Goal: Task Accomplishment & Management: Complete application form

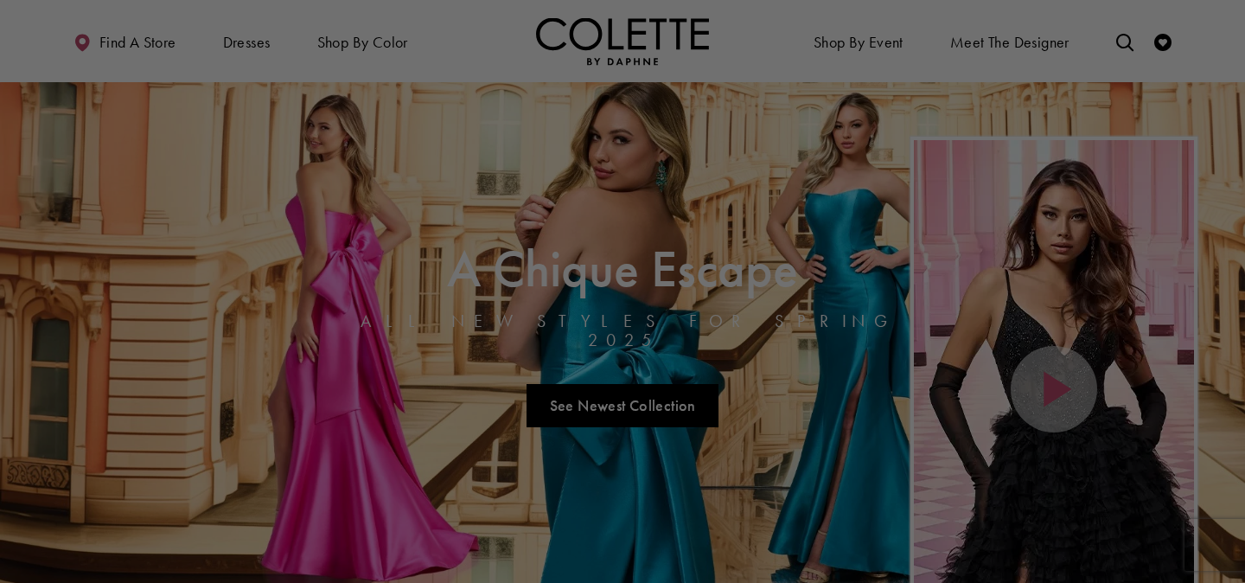
click at [654, 166] on div at bounding box center [628, 294] width 1257 height 589
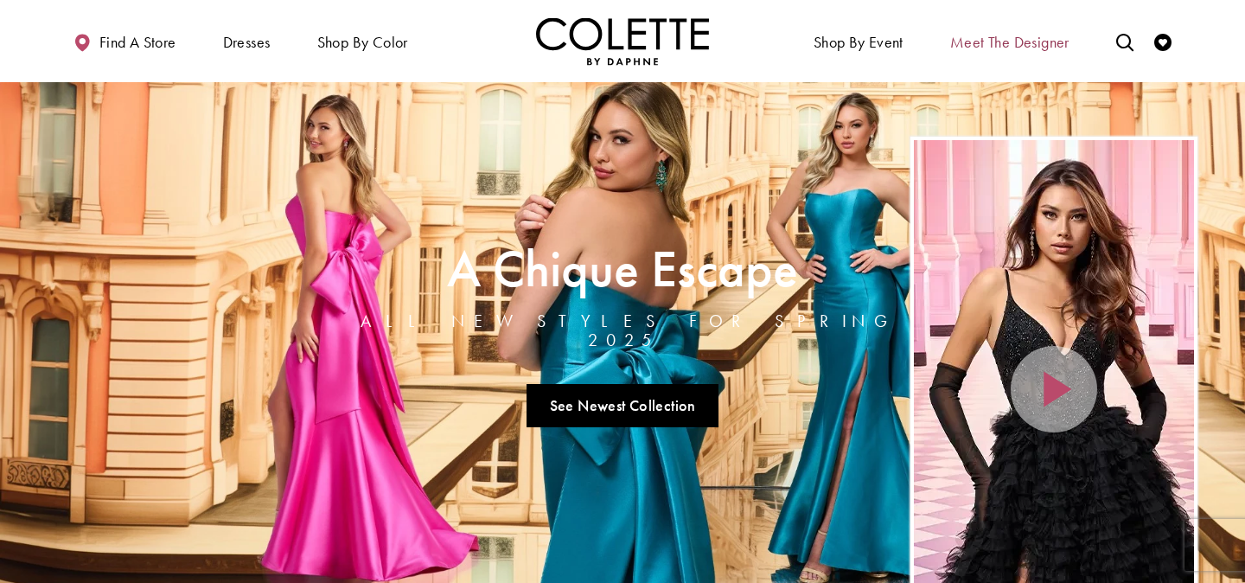
click at [998, 34] on span "Meet the designer" at bounding box center [1009, 42] width 119 height 17
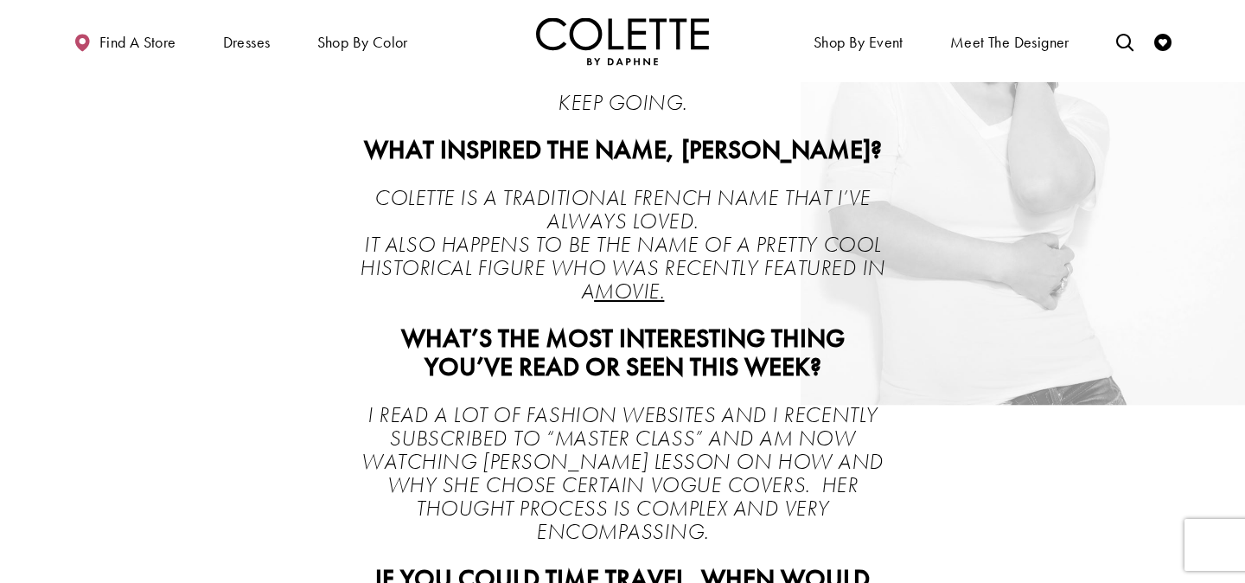
scroll to position [2145, 0]
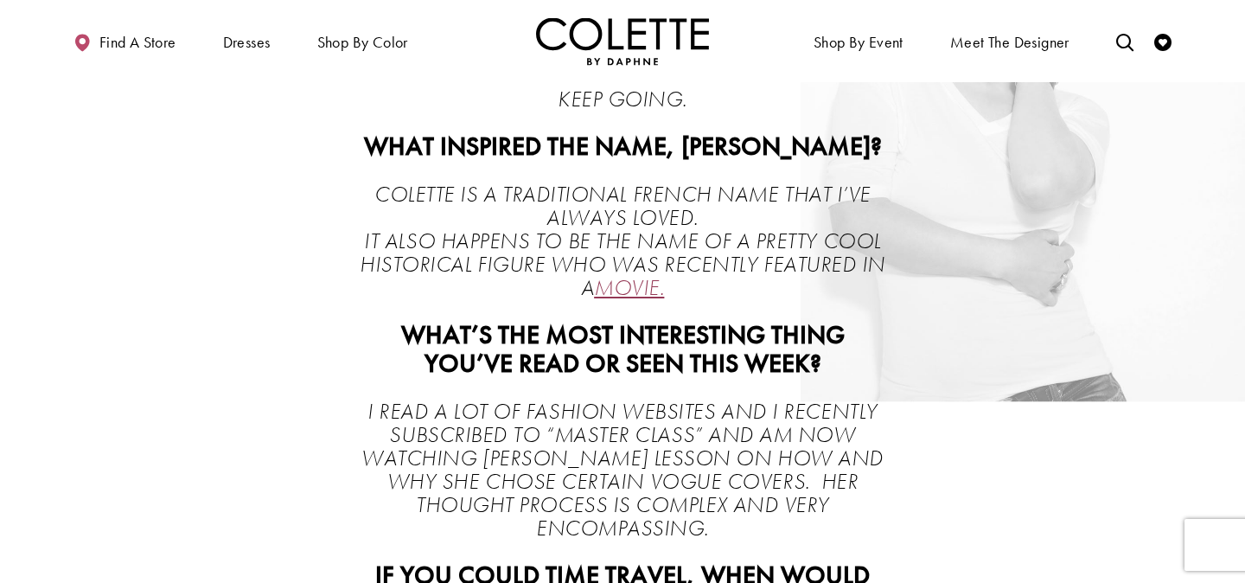
click at [641, 302] on link "MOVIE." at bounding box center [629, 287] width 70 height 29
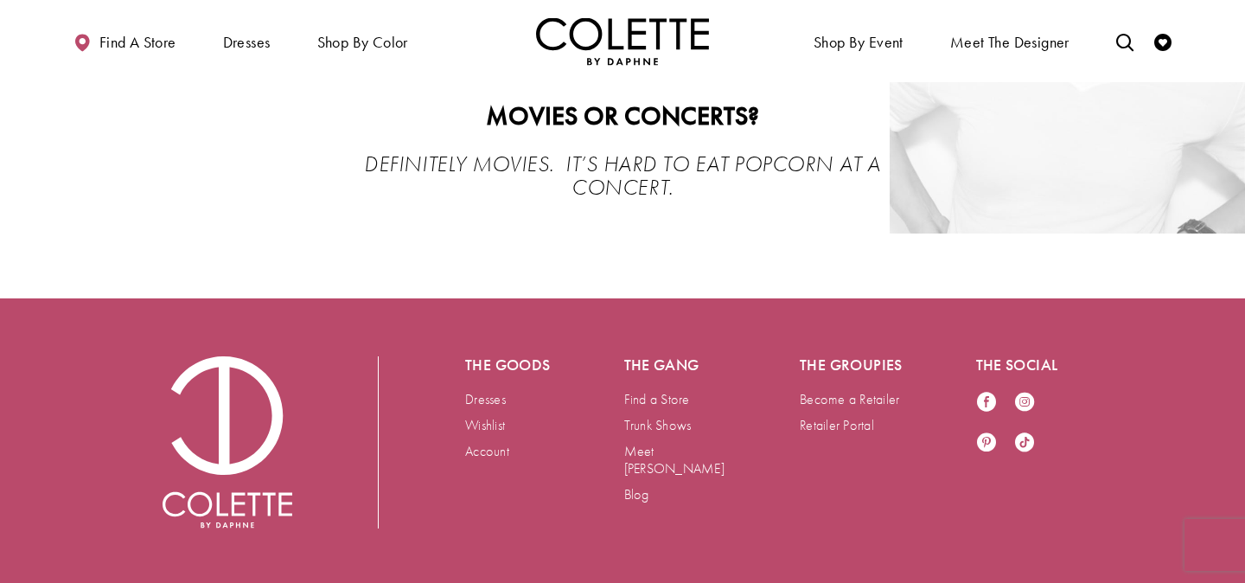
scroll to position [3886, 0]
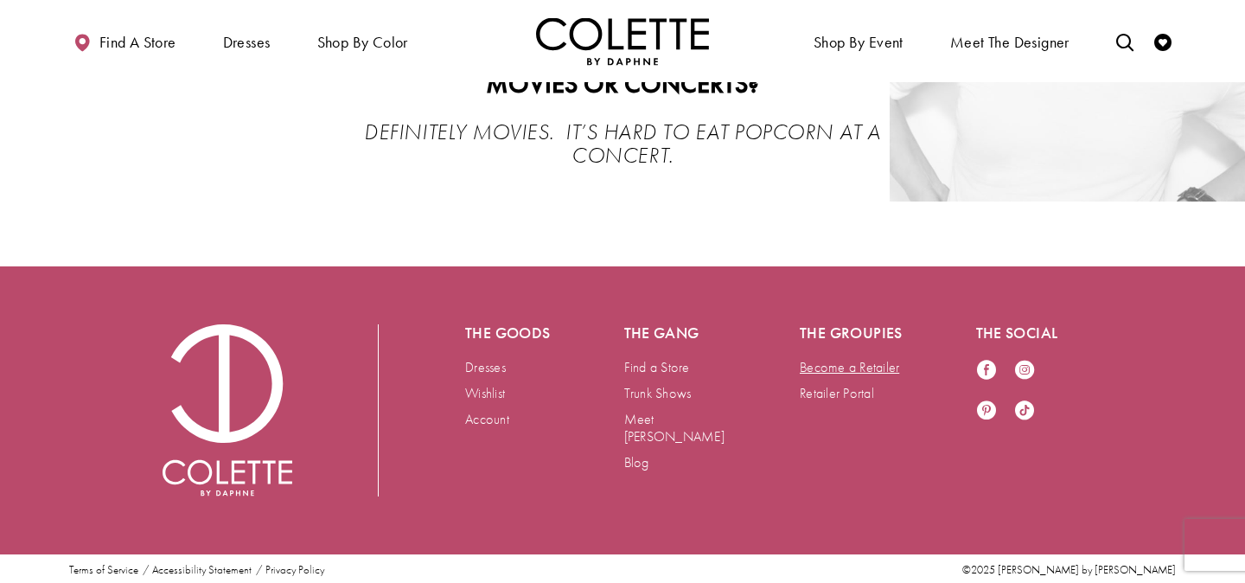
click at [851, 363] on link "Become a Retailer" at bounding box center [848, 367] width 99 height 18
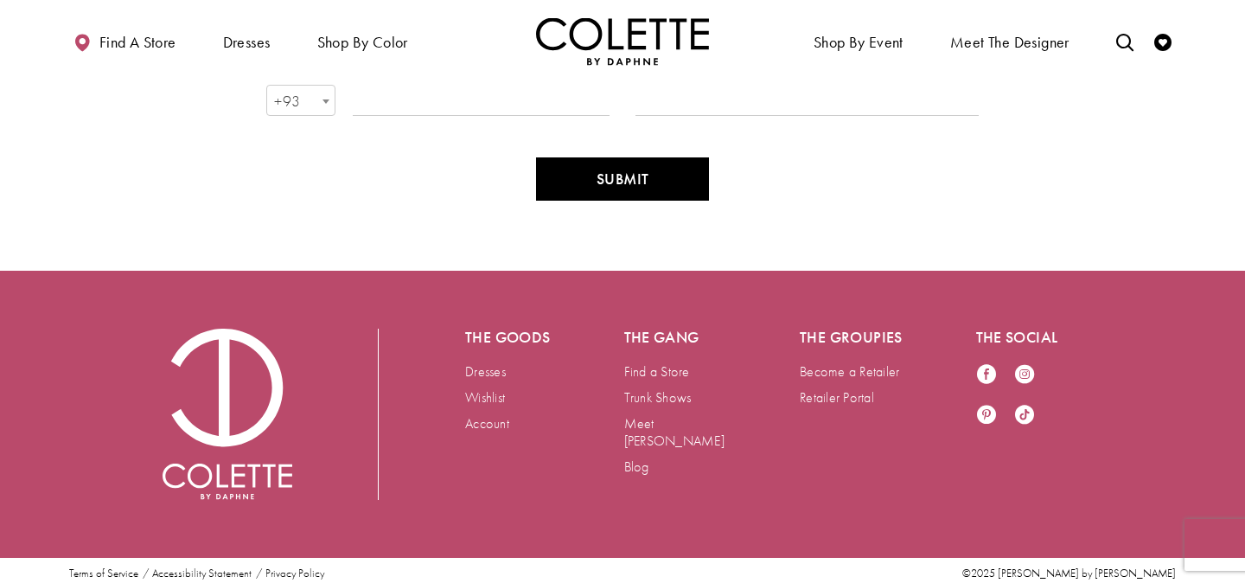
scroll to position [529, 0]
